Goal: Obtain resource: Obtain resource

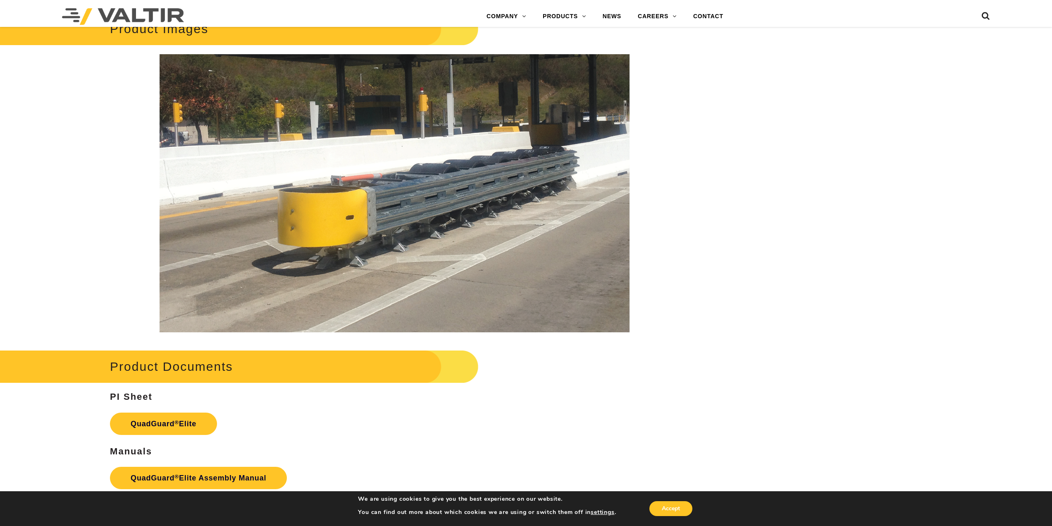
scroll to position [1378, 0]
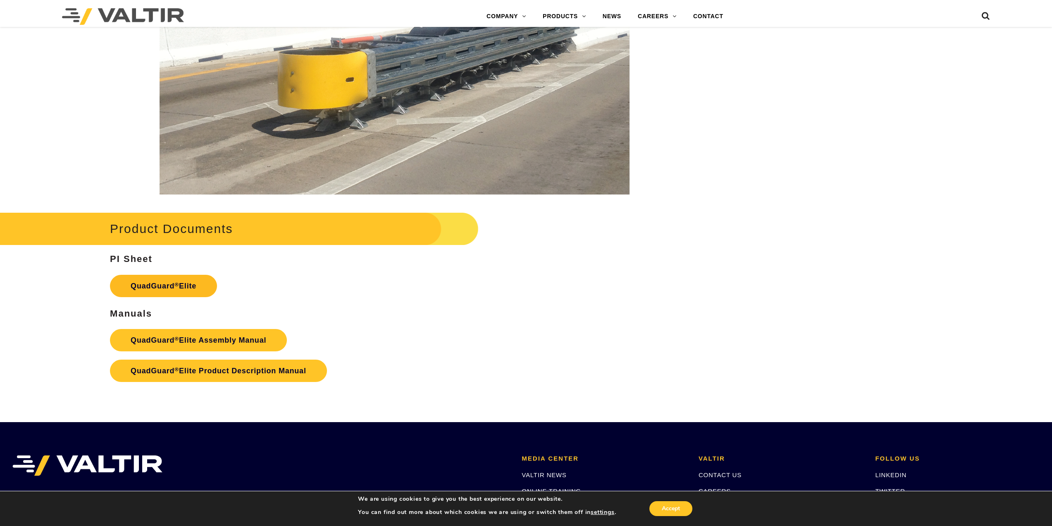
click at [152, 282] on link "QuadGuard ® Elite" at bounding box center [163, 286] width 107 height 22
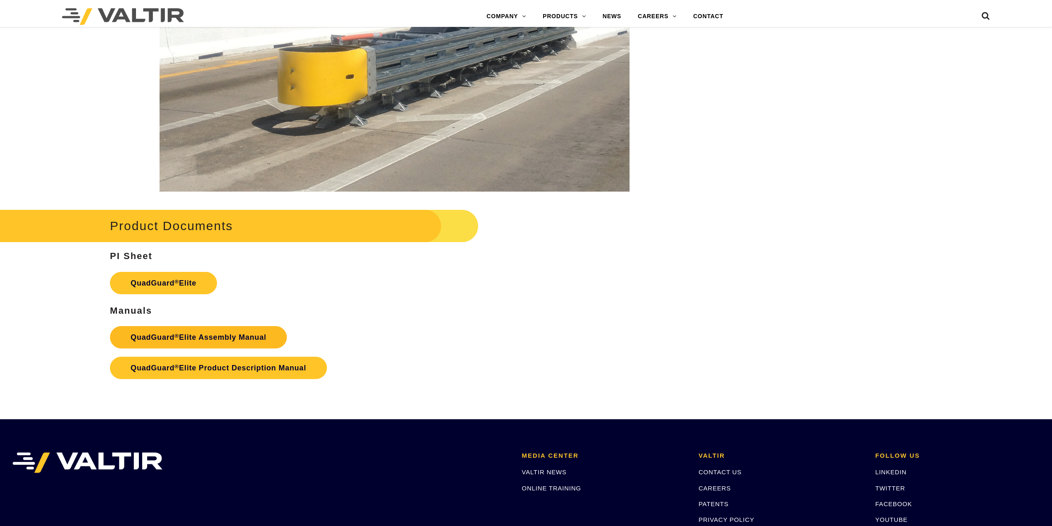
scroll to position [1378, 0]
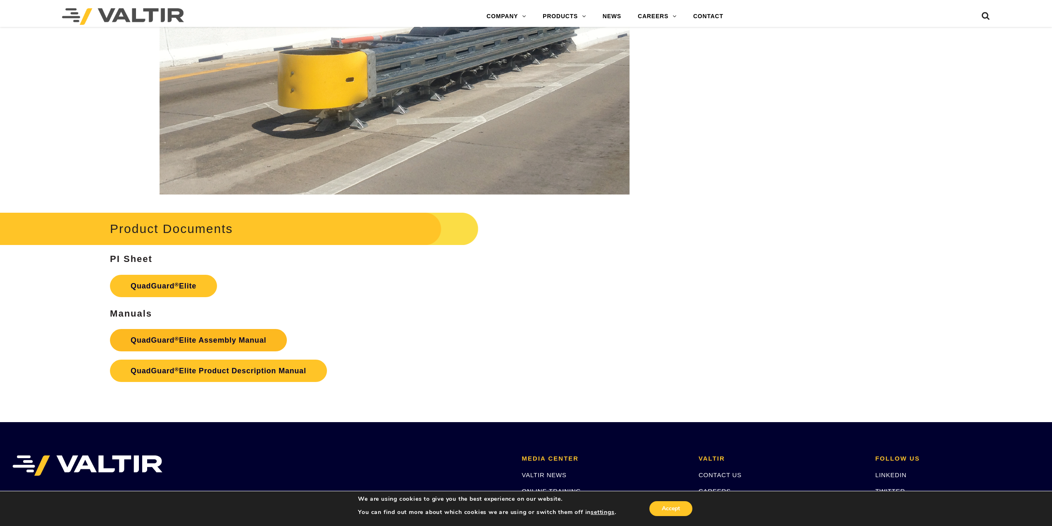
click at [244, 338] on link "QuadGuard ® Elite Assembly Manual" at bounding box center [198, 340] width 177 height 22
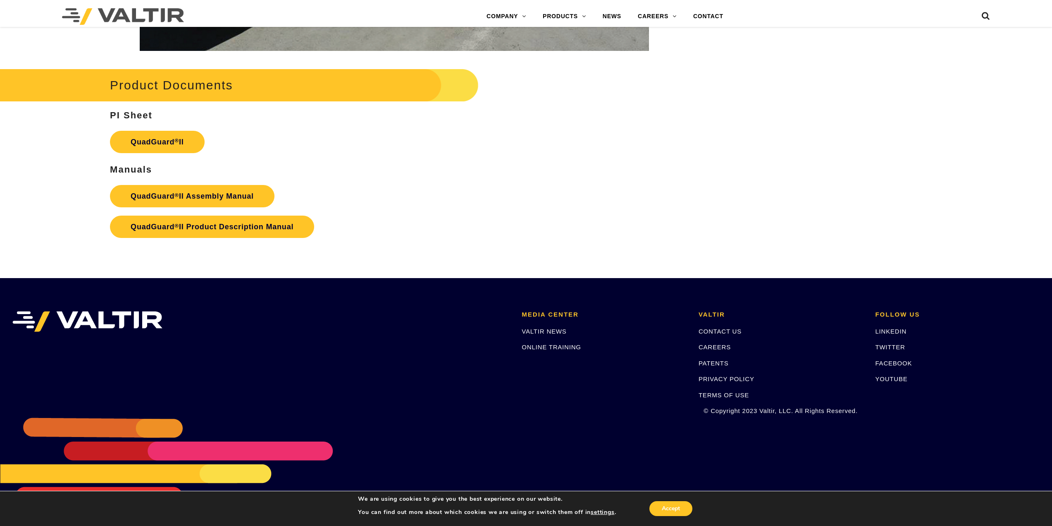
scroll to position [1704, 0]
click at [231, 194] on strong "QuadGuard ® II Assembly Manual" at bounding box center [192, 195] width 123 height 8
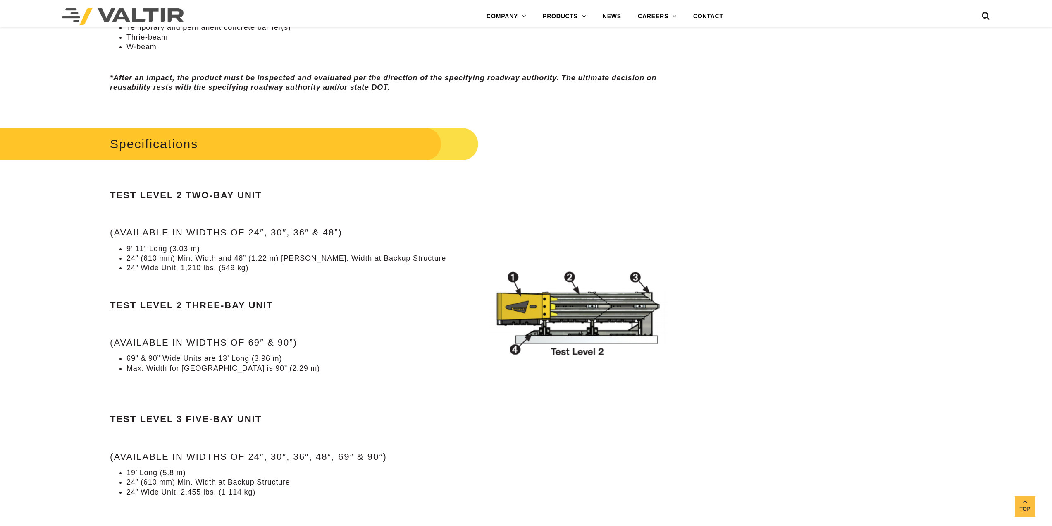
scroll to position [739, 0]
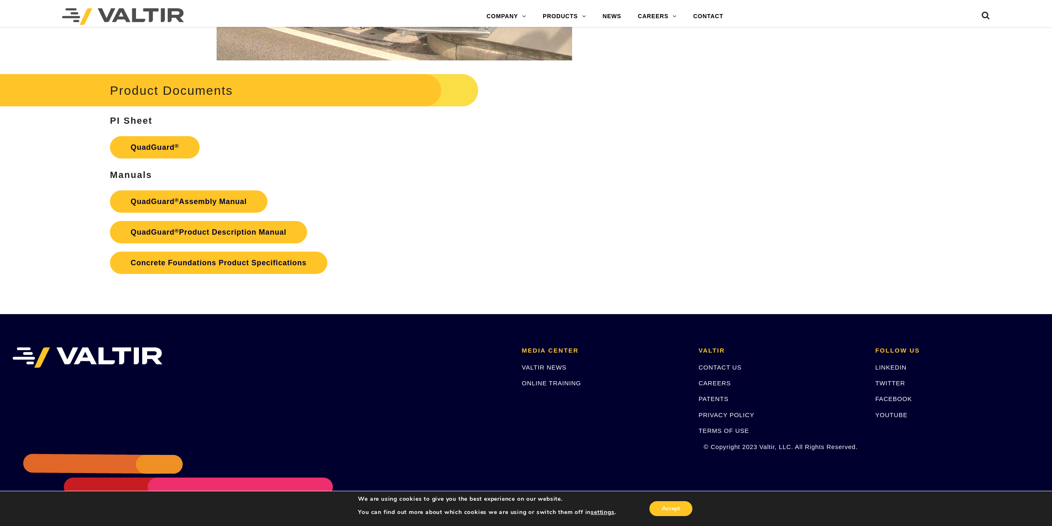
scroll to position [1766, 0]
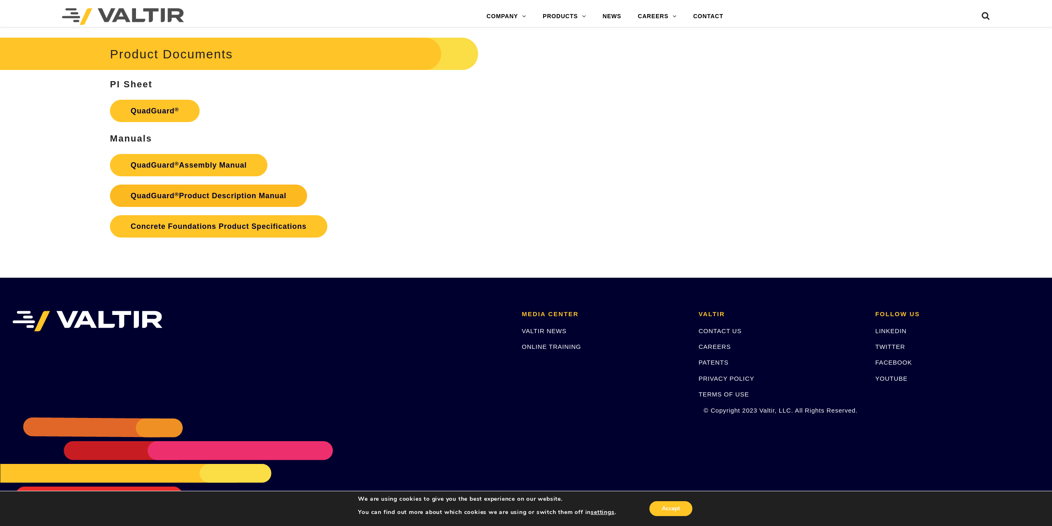
click at [198, 194] on link "QuadGuard ® Product Description Manual" at bounding box center [208, 195] width 197 height 22
